Goal: Find specific page/section: Find specific page/section

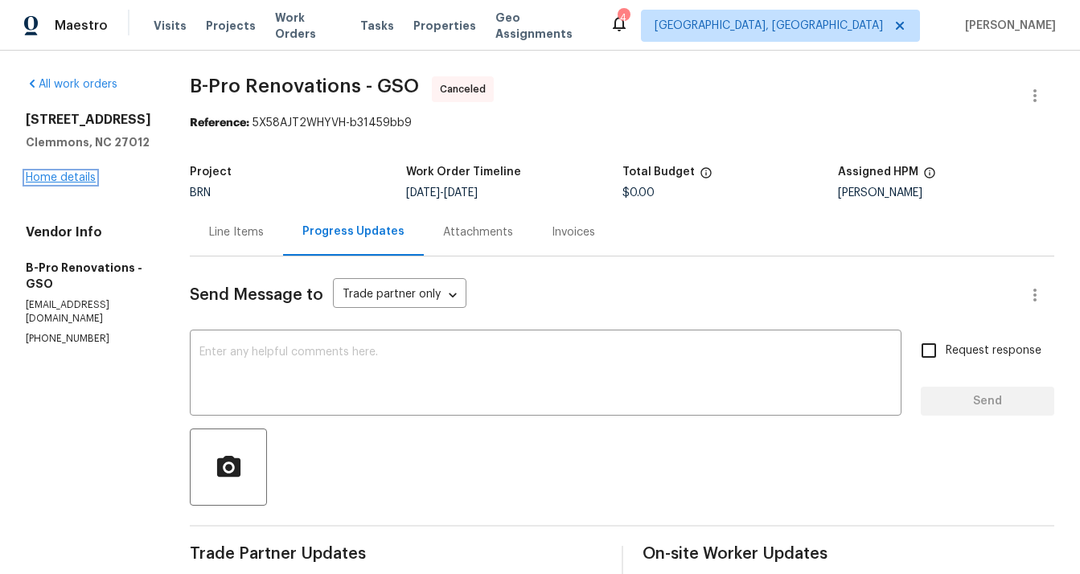
click at [86, 178] on link "Home details" at bounding box center [61, 177] width 70 height 11
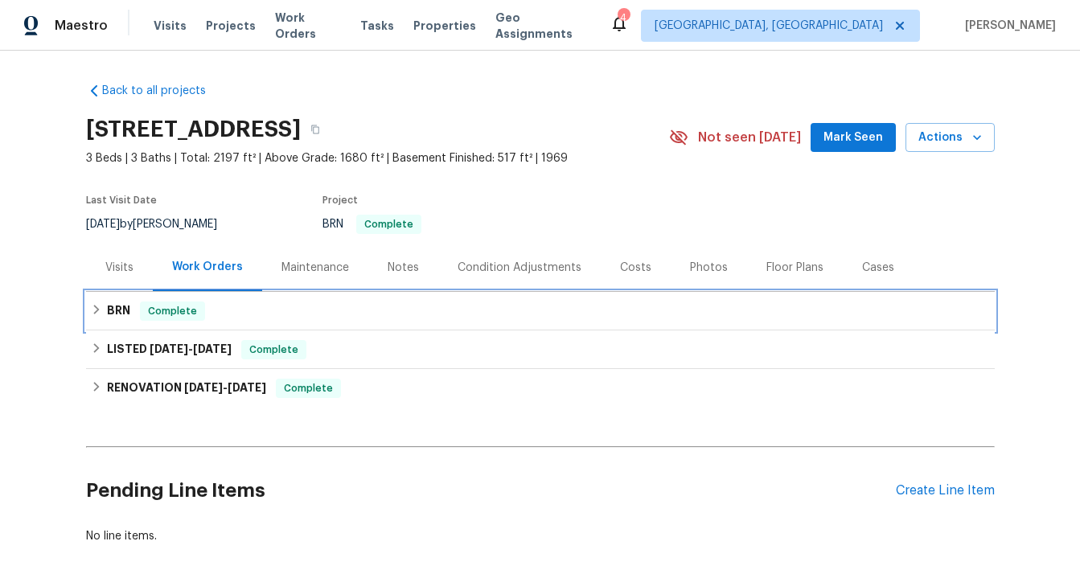
click at [119, 310] on h6 "BRN" at bounding box center [118, 311] width 23 height 19
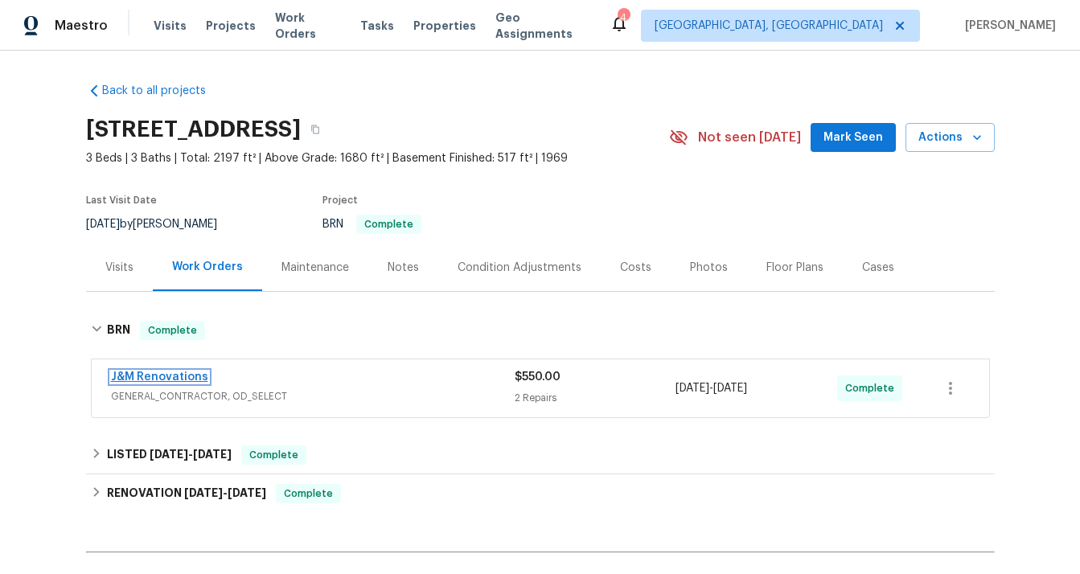
click at [154, 372] on link "J&M Renovations" at bounding box center [159, 376] width 97 height 11
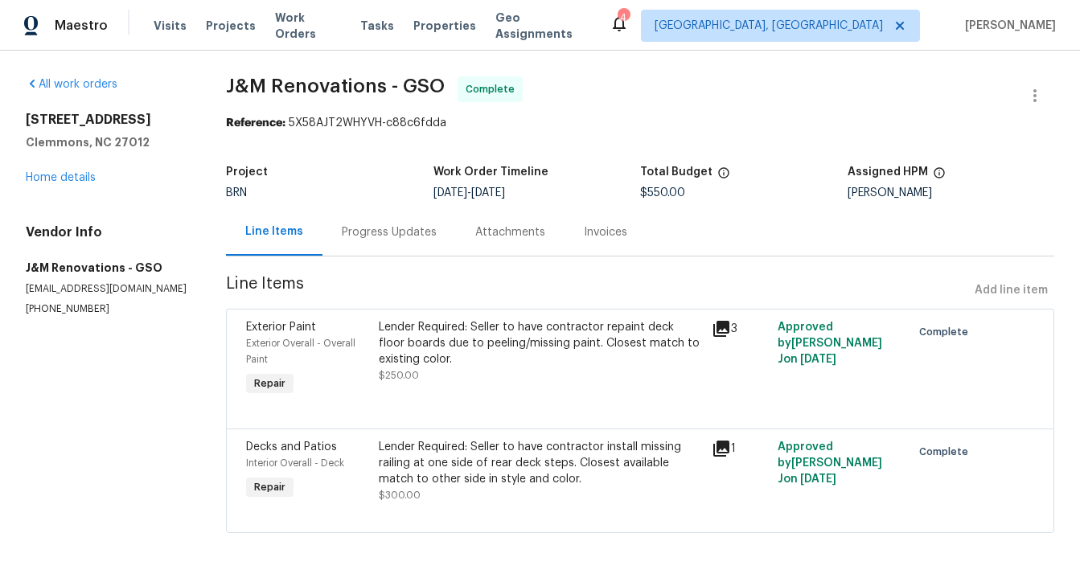
click at [724, 332] on icon at bounding box center [721, 328] width 19 height 19
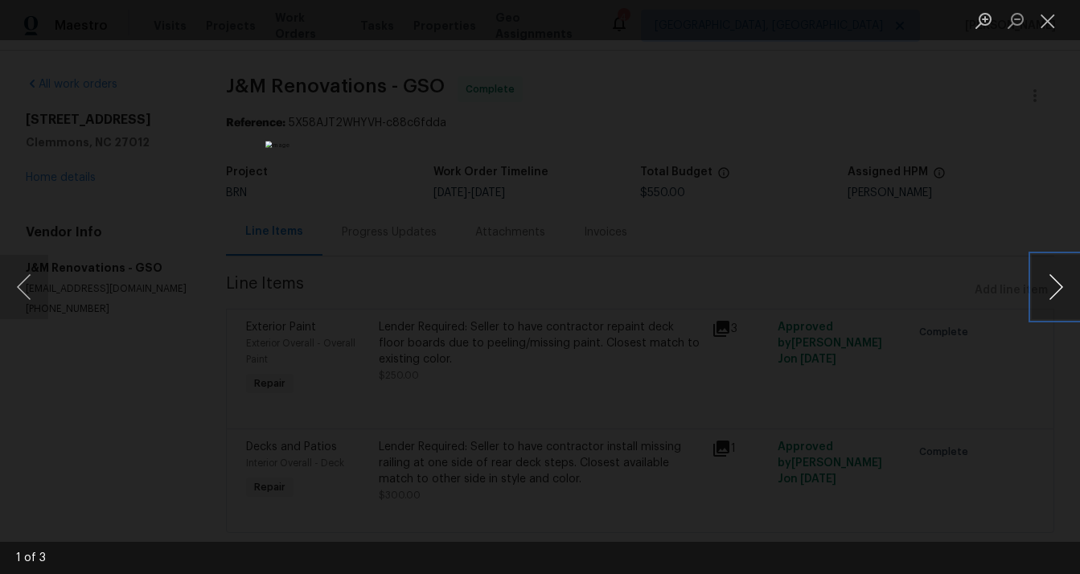
click at [1046, 289] on button "Next image" at bounding box center [1056, 287] width 48 height 64
click at [1061, 288] on button "Next image" at bounding box center [1056, 287] width 48 height 64
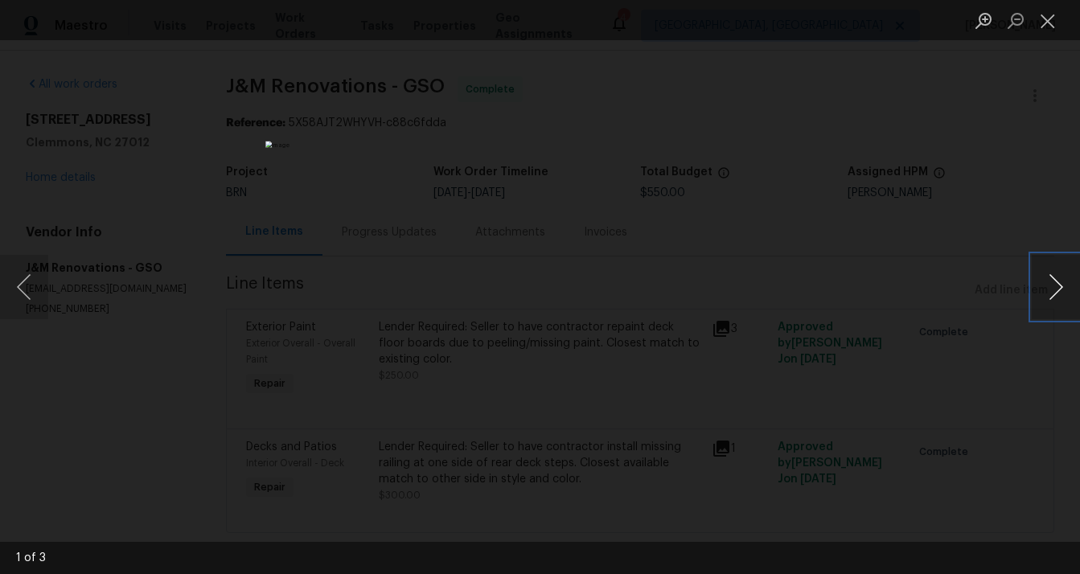
click at [1061, 288] on button "Next image" at bounding box center [1056, 287] width 48 height 64
click at [1044, 284] on button "Next image" at bounding box center [1056, 287] width 48 height 64
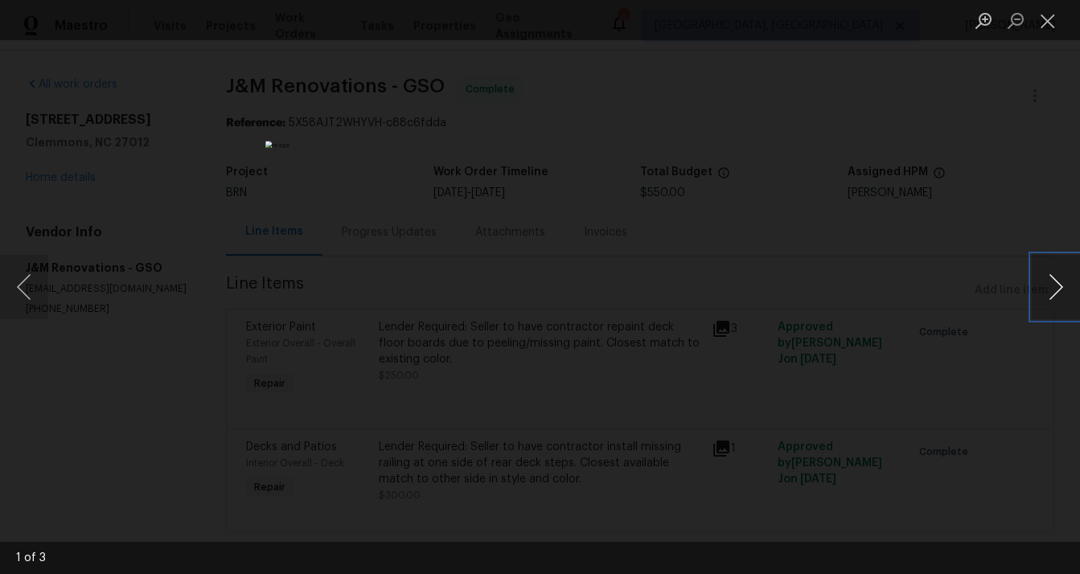
click at [1044, 284] on button "Next image" at bounding box center [1056, 287] width 48 height 64
click at [985, 396] on div "Lightbox" at bounding box center [540, 287] width 1080 height 574
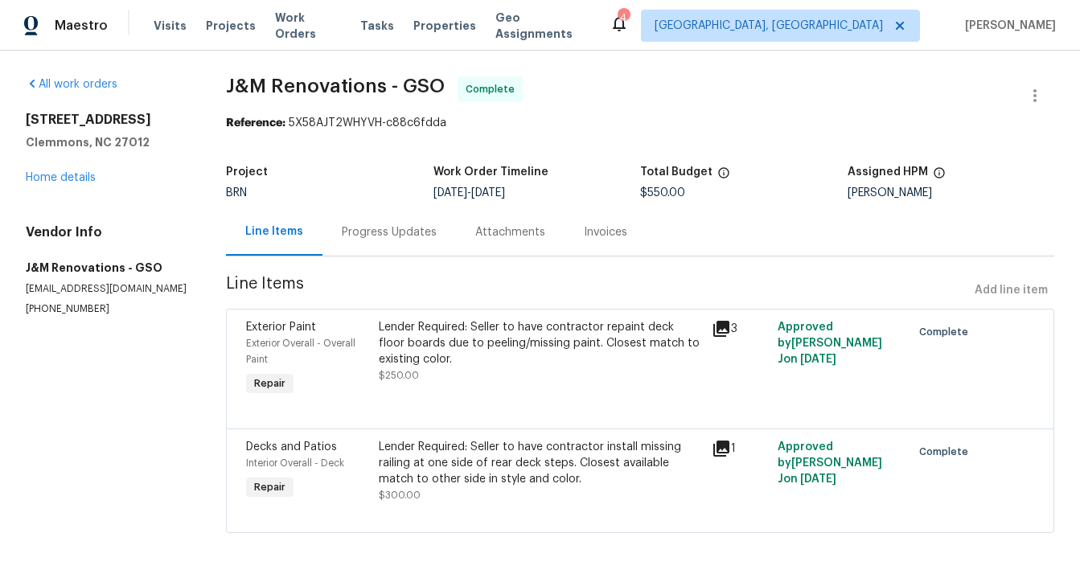
click at [596, 235] on div "Invoices" at bounding box center [605, 232] width 43 height 16
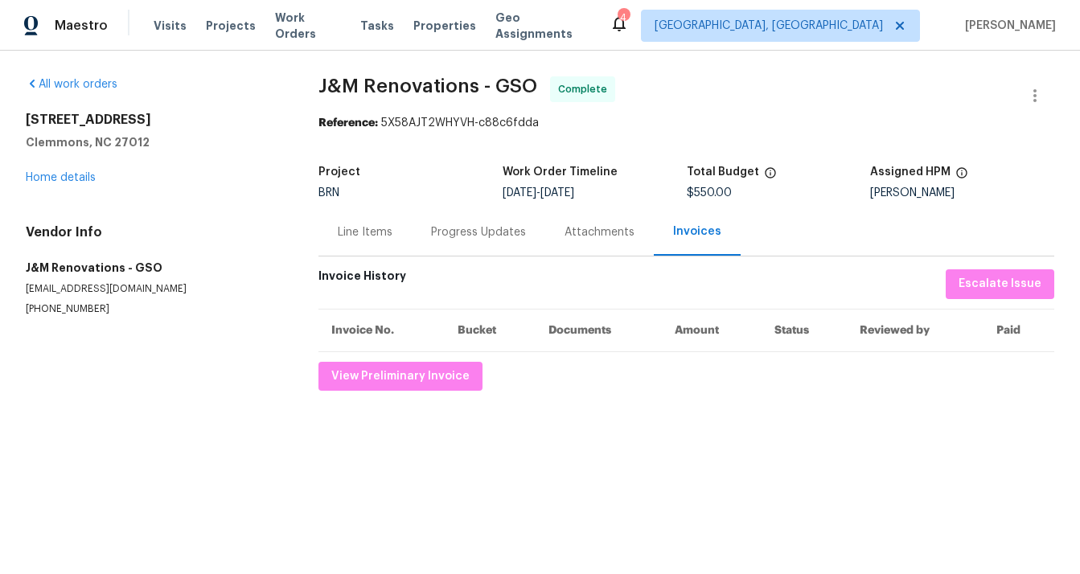
click at [596, 234] on div "Attachments" at bounding box center [599, 232] width 70 height 16
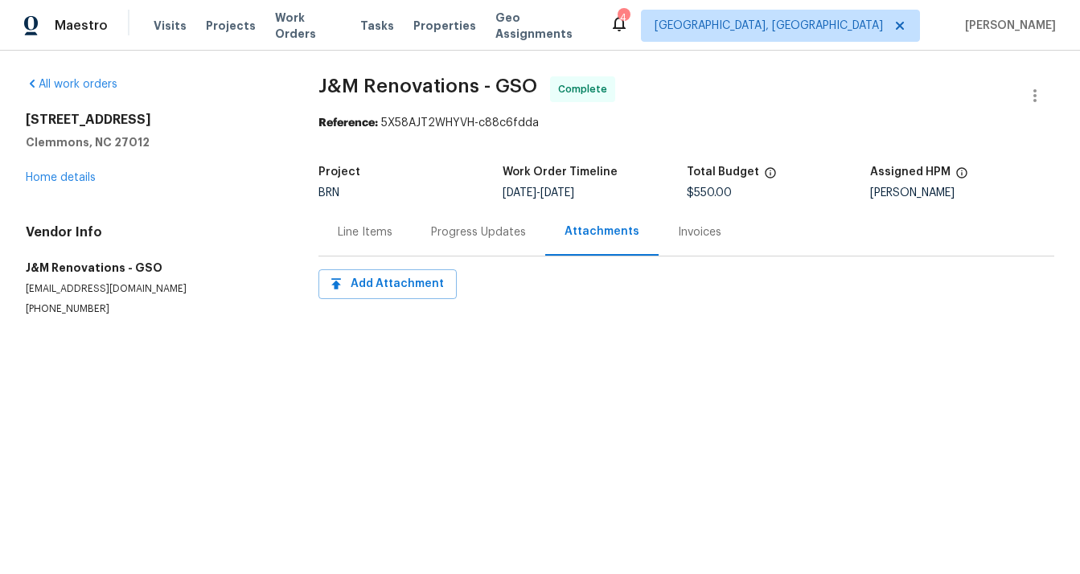
click at [511, 239] on div "Progress Updates" at bounding box center [478, 232] width 95 height 16
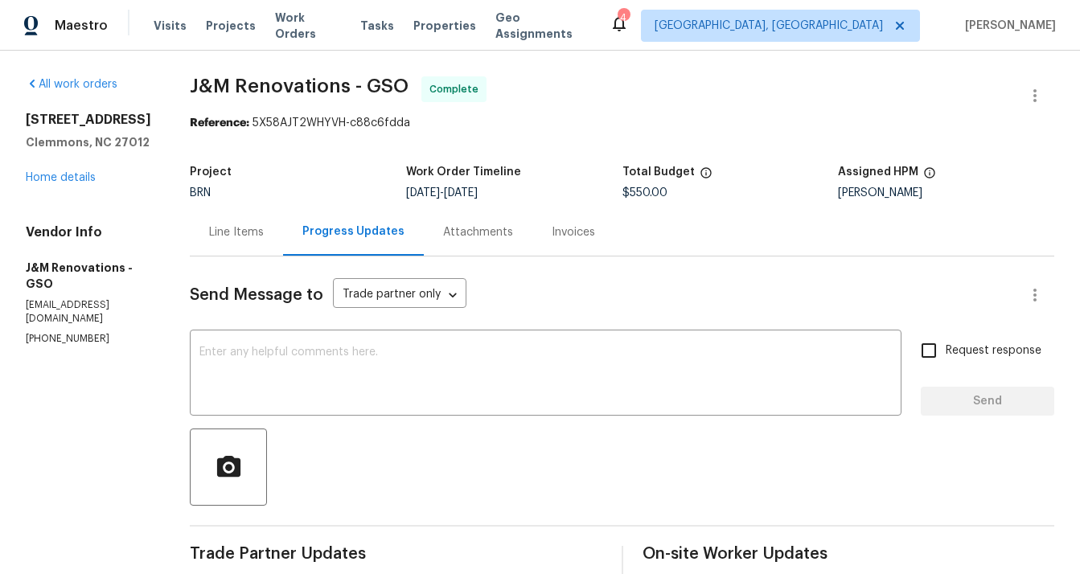
click at [225, 229] on div "Line Items" at bounding box center [236, 232] width 55 height 16
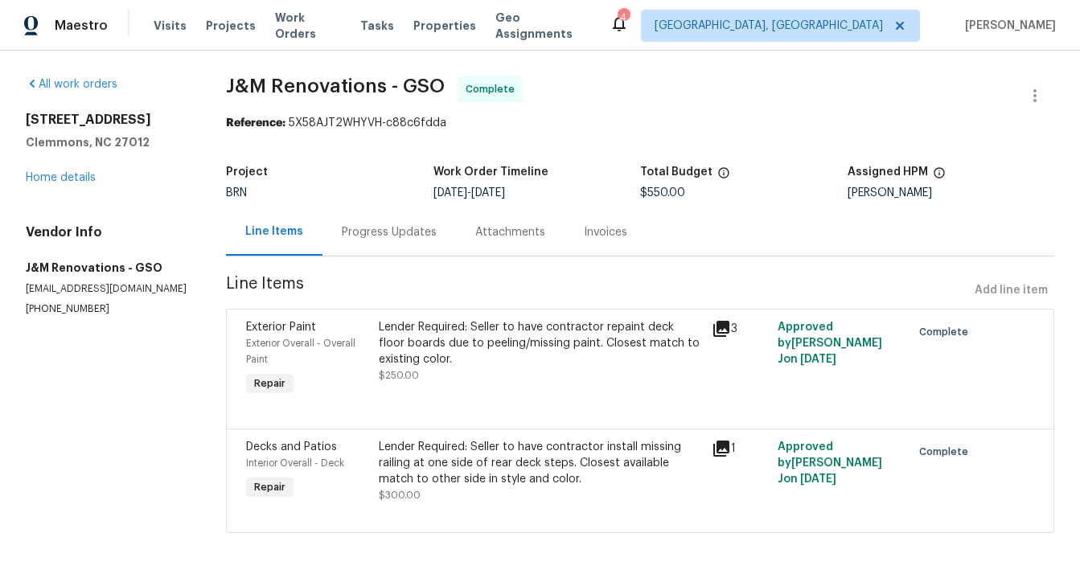
click at [519, 230] on div "Attachments" at bounding box center [510, 232] width 70 height 16
